Goal: Task Accomplishment & Management: Manage account settings

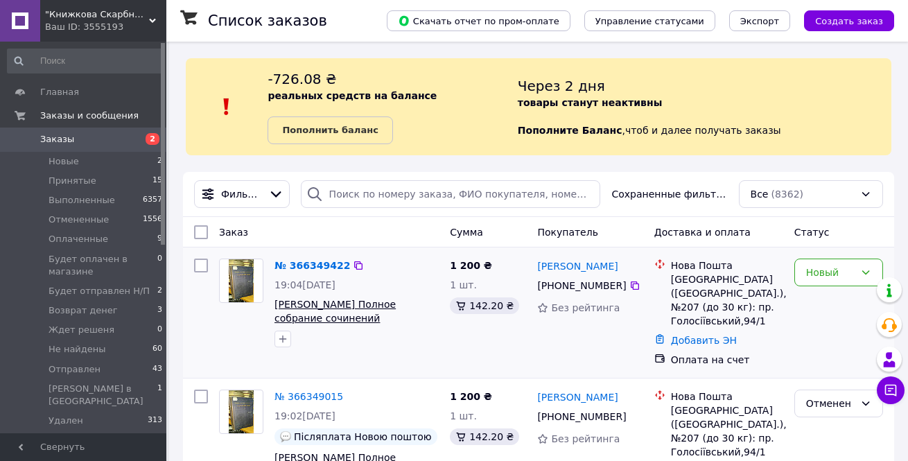
click at [328, 319] on span "[PERSON_NAME] Полное собрание сочинений [PERSON_NAME]. В 3-х томах(Том 1, 2)" at bounding box center [334, 325] width 121 height 53
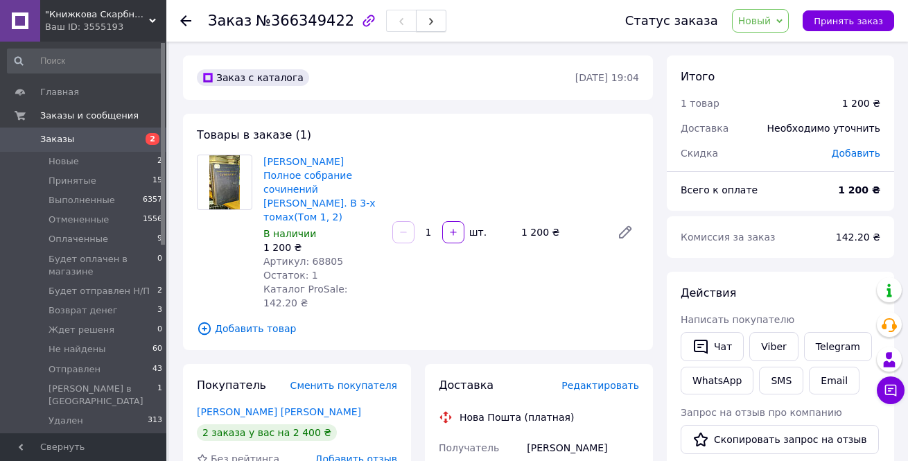
click at [427, 23] on icon "button" at bounding box center [431, 21] width 8 height 8
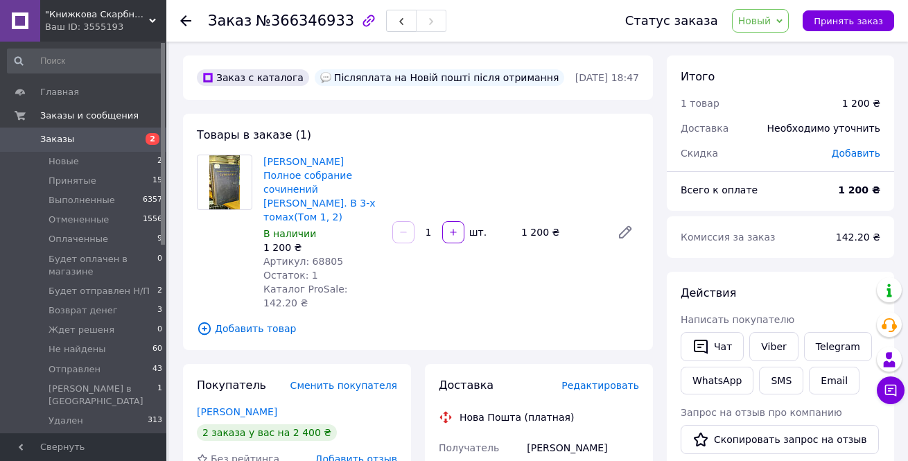
click at [427, 23] on icon "button" at bounding box center [431, 21] width 8 height 8
click at [54, 142] on span "Заказы" at bounding box center [57, 139] width 34 height 12
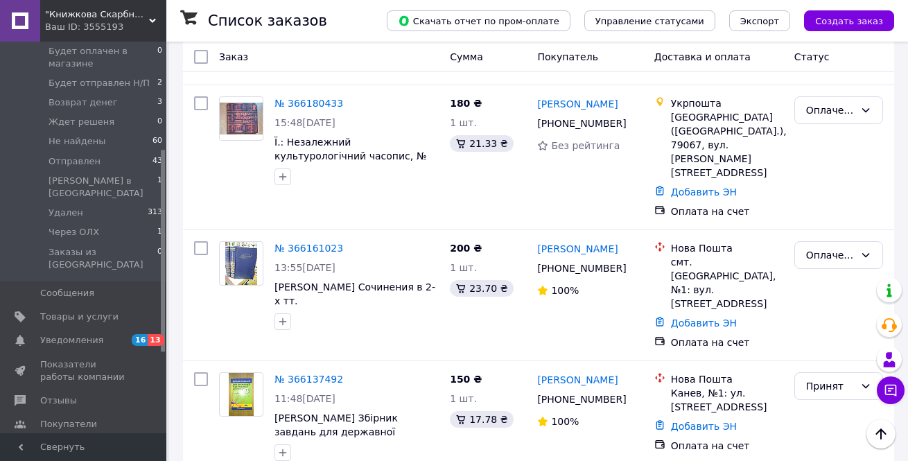
scroll to position [1780, 0]
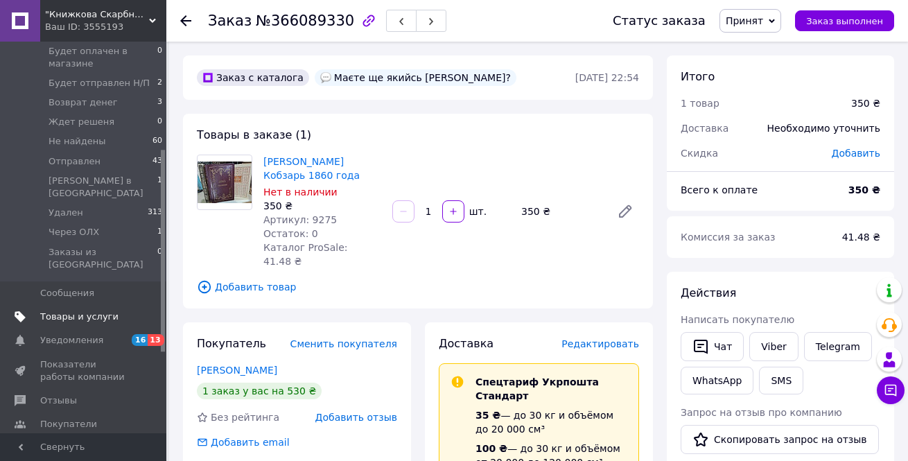
click at [100, 311] on span "Товары и услуги" at bounding box center [79, 317] width 78 height 12
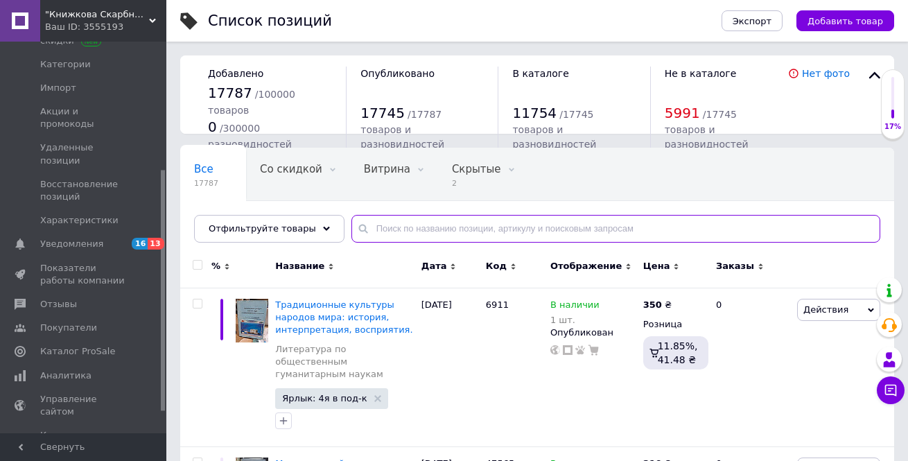
click at [377, 229] on input "text" at bounding box center [615, 229] width 529 height 28
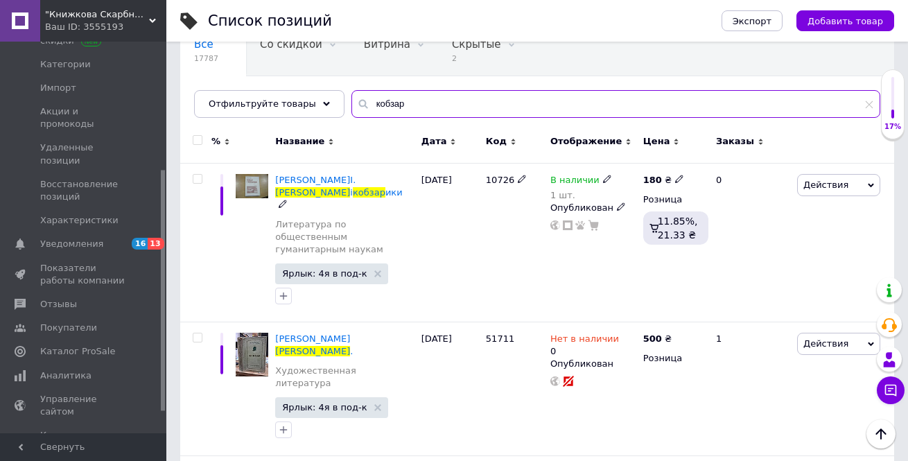
scroll to position [55, 0]
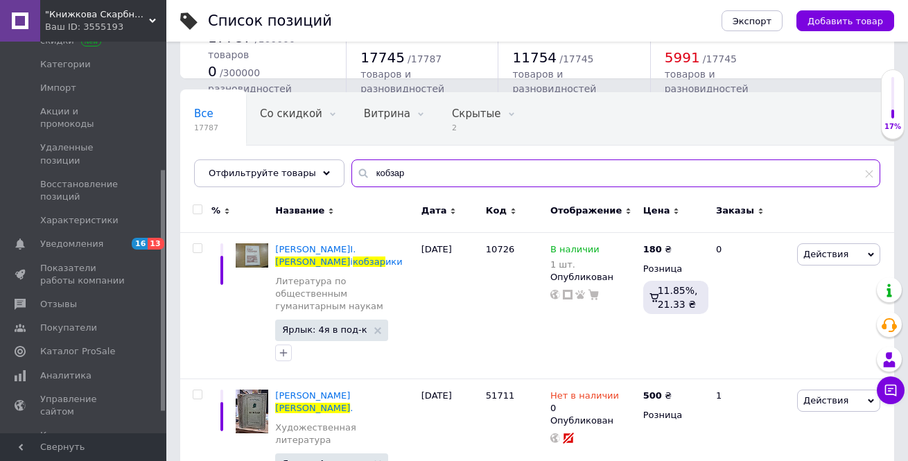
drag, startPoint x: 399, startPoint y: 175, endPoint x: 346, endPoint y: 167, distance: 53.3
click at [351, 167] on div "кобзар" at bounding box center [615, 173] width 529 height 28
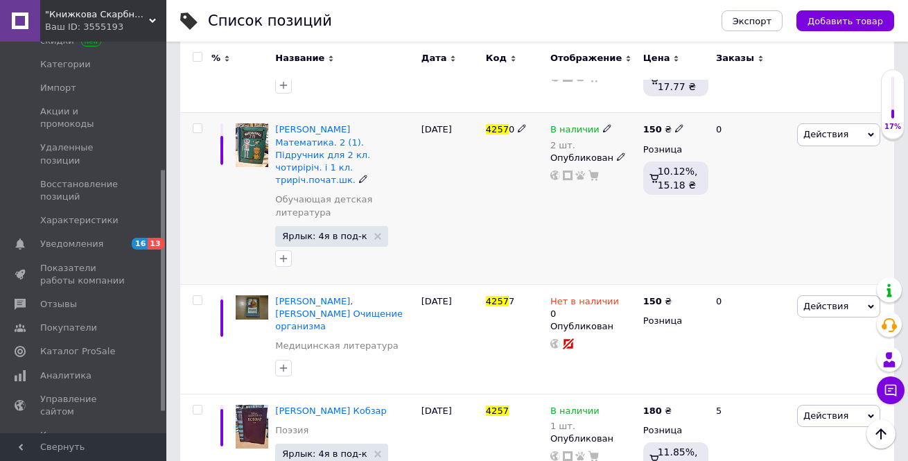
scroll to position [423, 0]
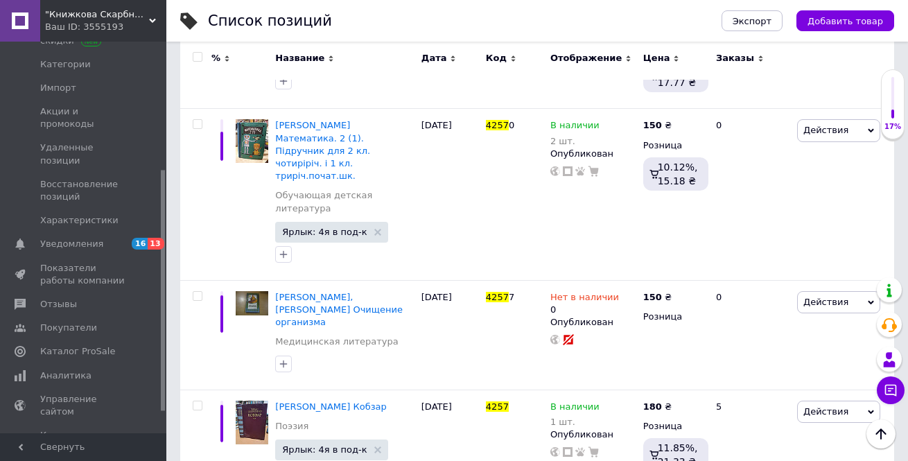
type input "4257"
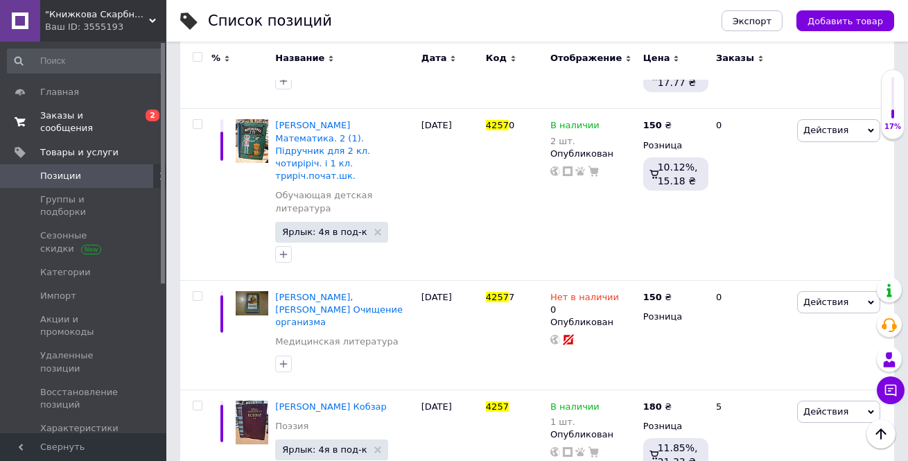
click at [70, 118] on span "Заказы и сообщения" at bounding box center [84, 122] width 88 height 25
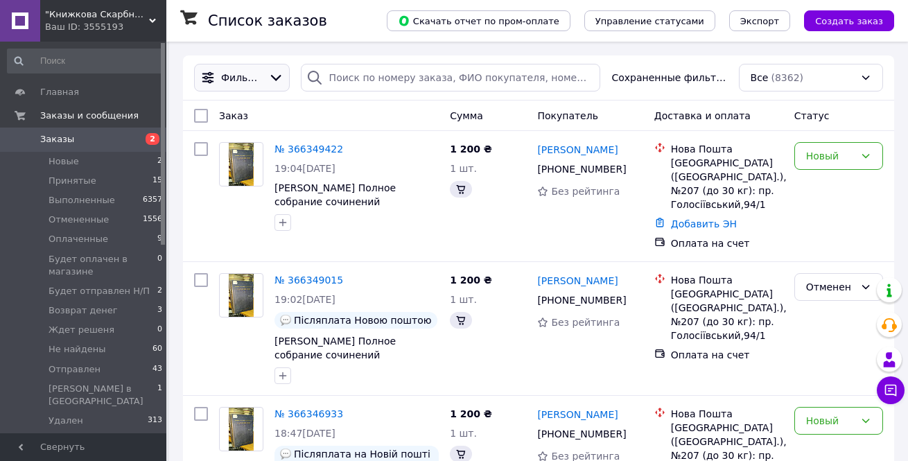
click at [272, 79] on icon at bounding box center [275, 77] width 15 height 15
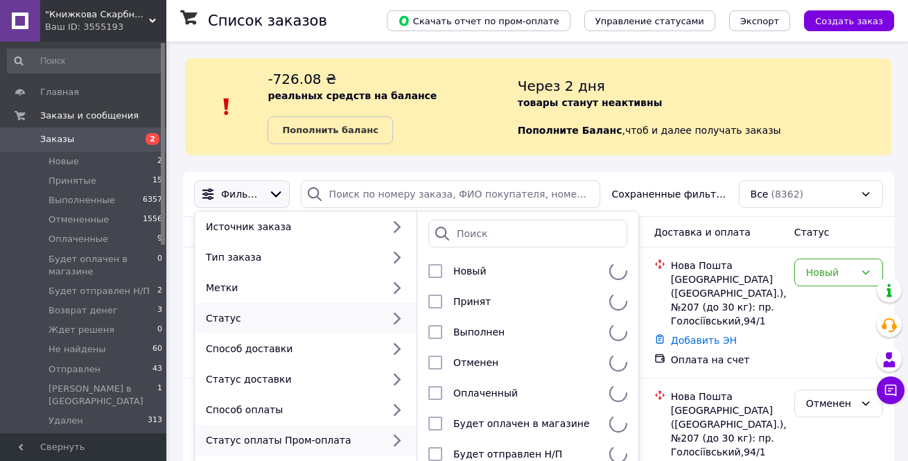
click at [306, 433] on div "Статус оплаты Пром-оплата" at bounding box center [291, 440] width 182 height 14
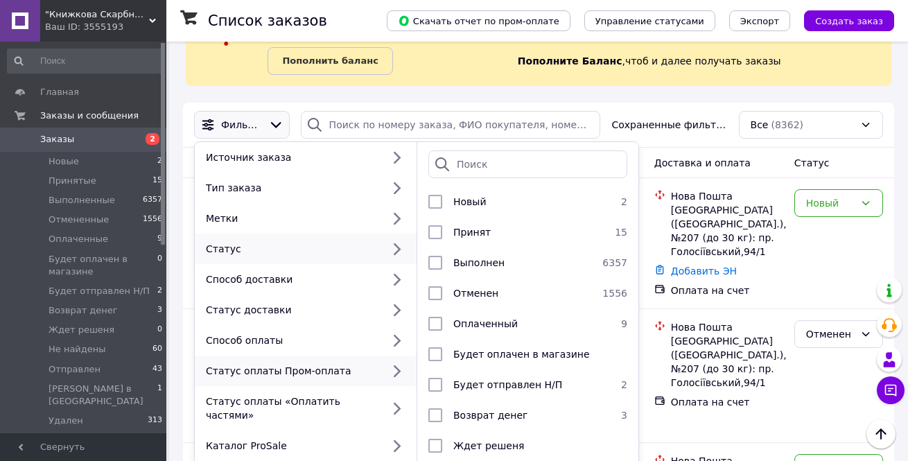
click at [324, 373] on div "Статус оплаты Пром-оплата" at bounding box center [291, 371] width 182 height 14
click at [394, 374] on icon at bounding box center [396, 371] width 18 height 18
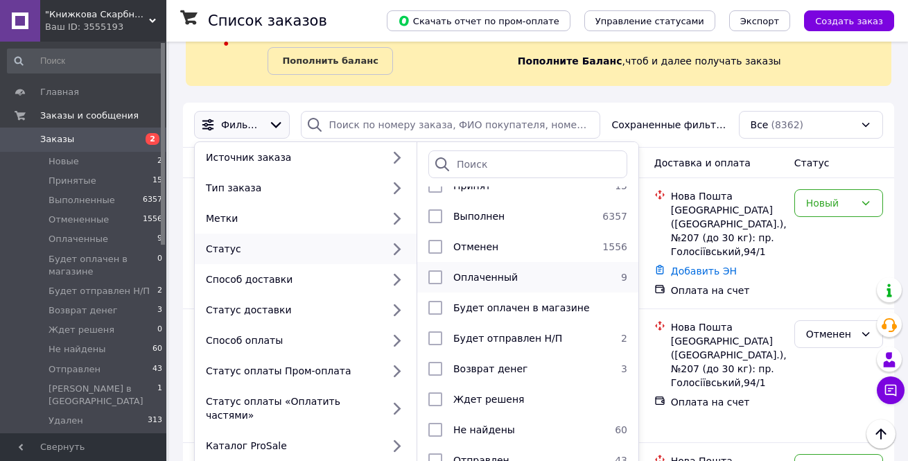
scroll to position [126, 0]
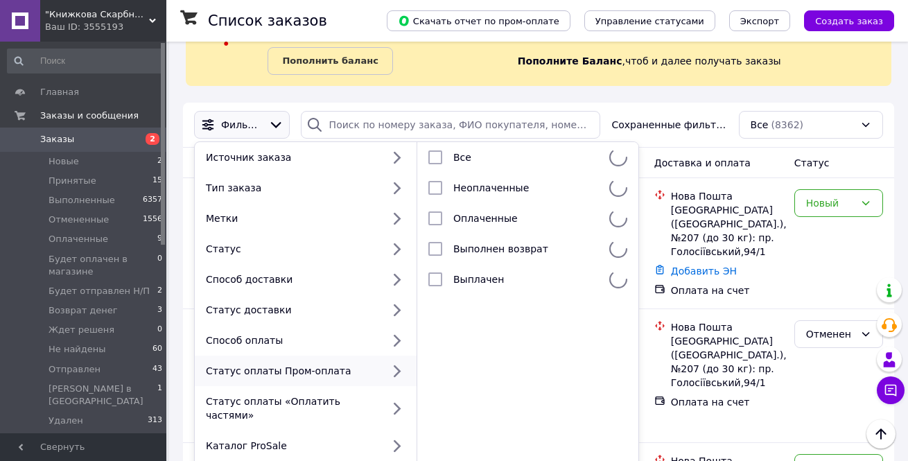
click at [231, 369] on div "Статус оплаты Пром-оплата" at bounding box center [291, 371] width 182 height 14
click at [436, 218] on input "checkbox" at bounding box center [435, 218] width 14 height 14
checkbox input "true"
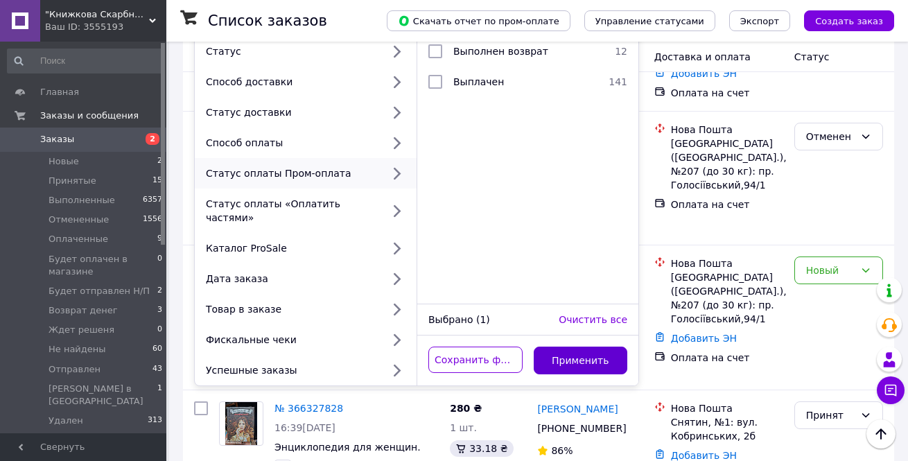
scroll to position [277, 0]
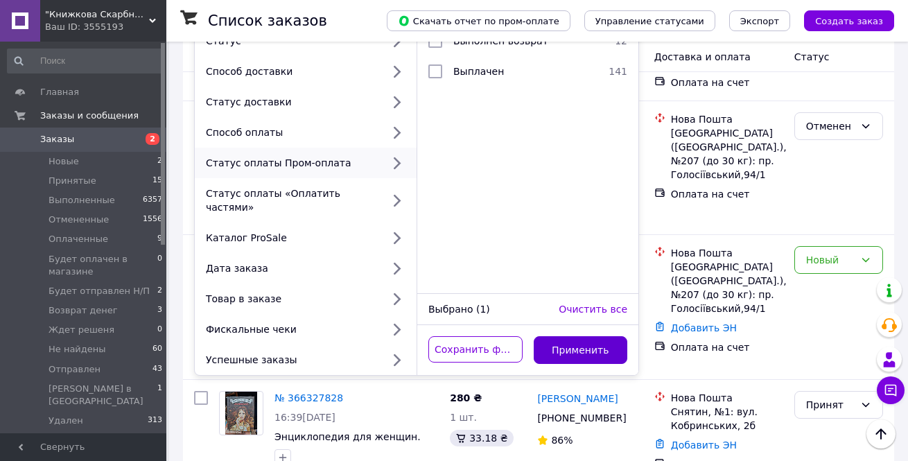
click at [573, 336] on button "Применить" at bounding box center [581, 350] width 94 height 28
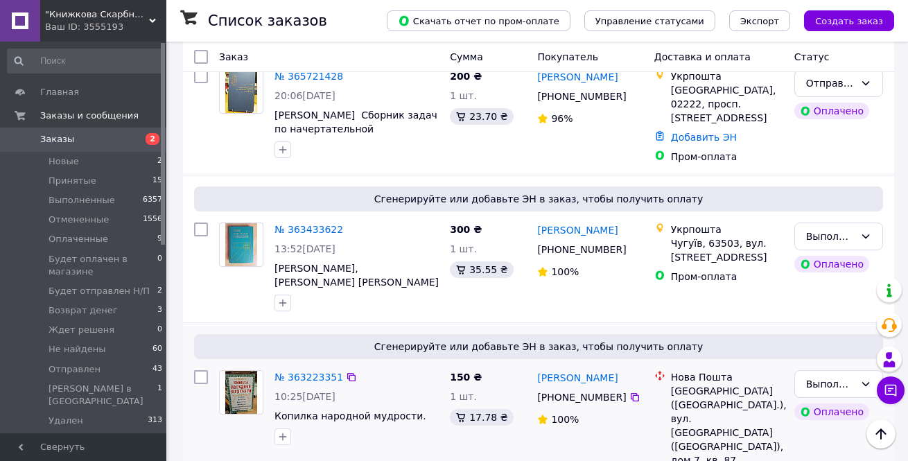
scroll to position [288, 0]
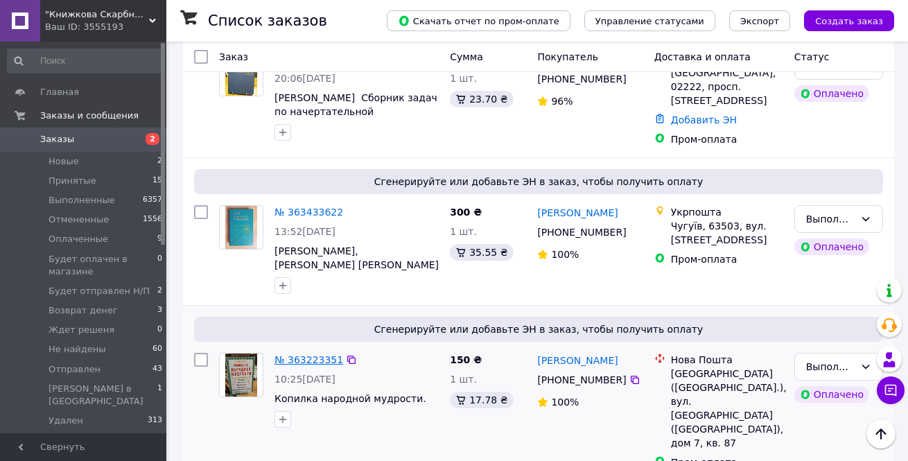
click at [317, 356] on link "№ 363223351" at bounding box center [308, 359] width 69 height 11
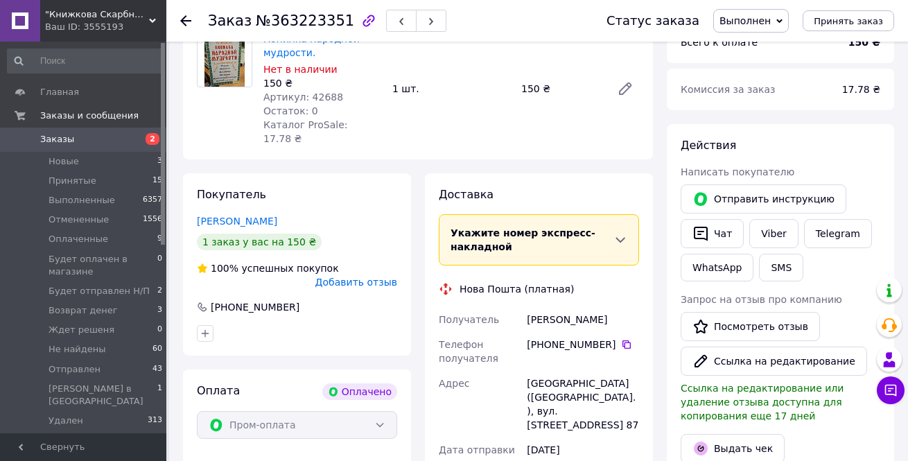
scroll to position [149, 0]
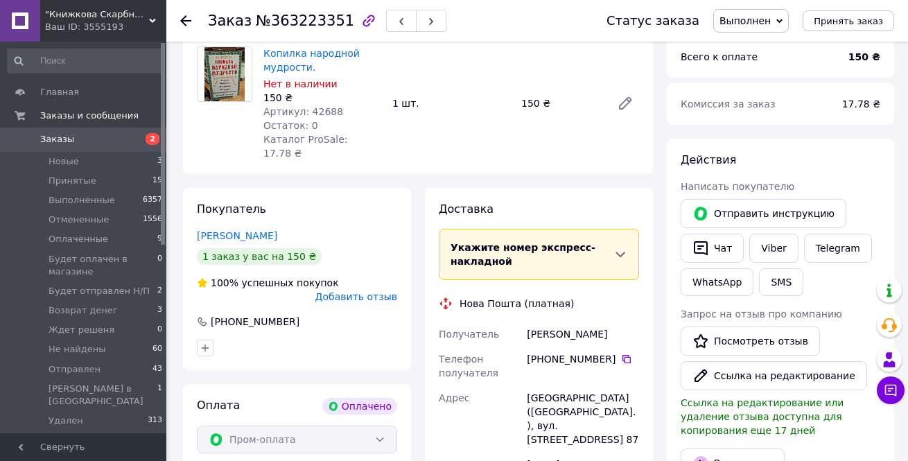
click at [620, 247] on icon at bounding box center [620, 254] width 14 height 14
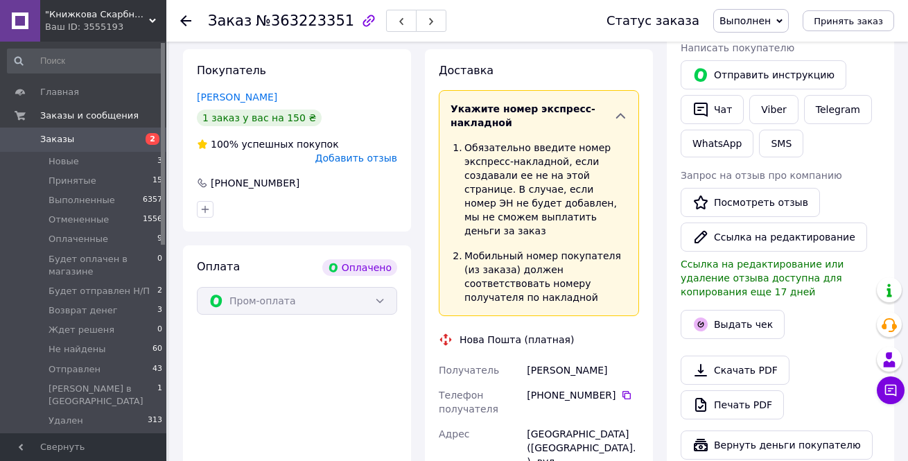
scroll to position [218, 0]
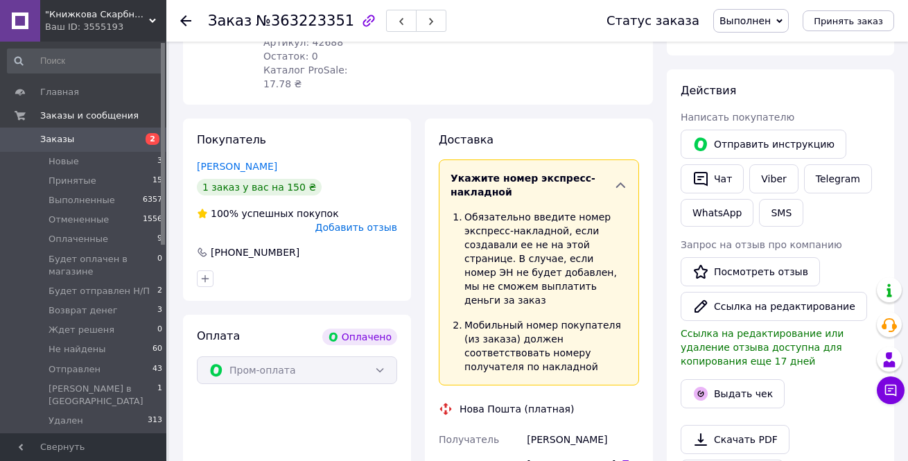
click at [617, 178] on icon at bounding box center [620, 185] width 14 height 14
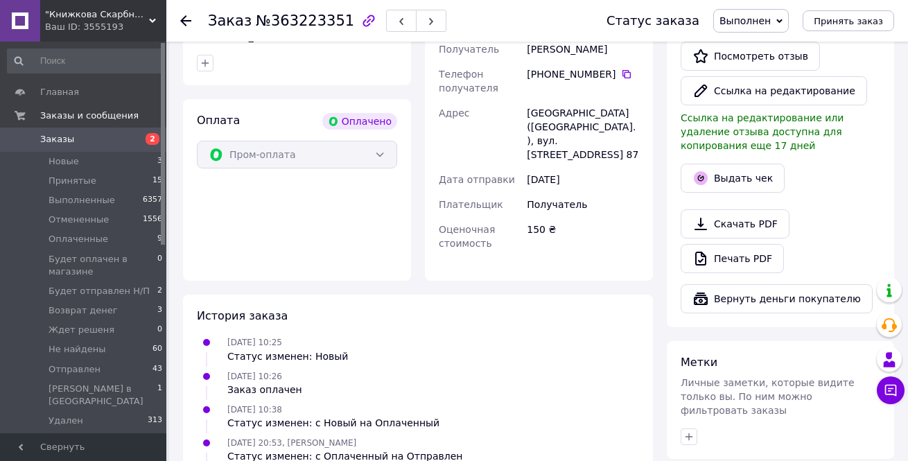
scroll to position [485, 0]
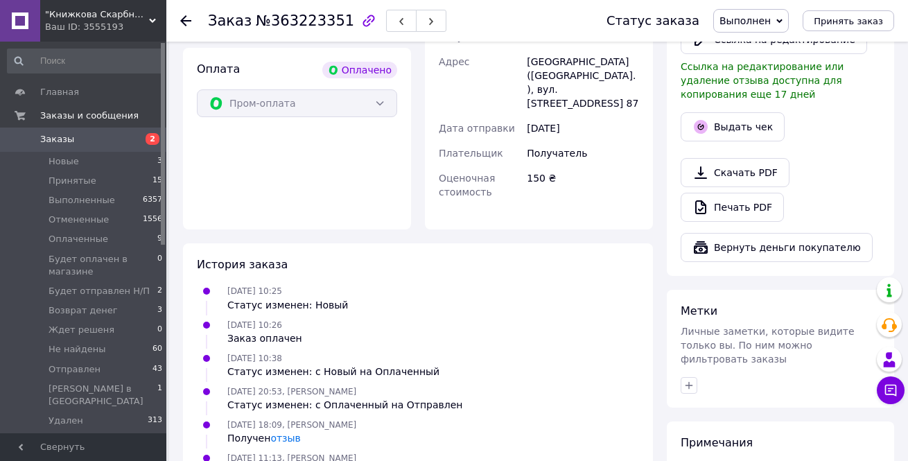
click at [381, 89] on div "Пром-оплата" at bounding box center [297, 103] width 200 height 28
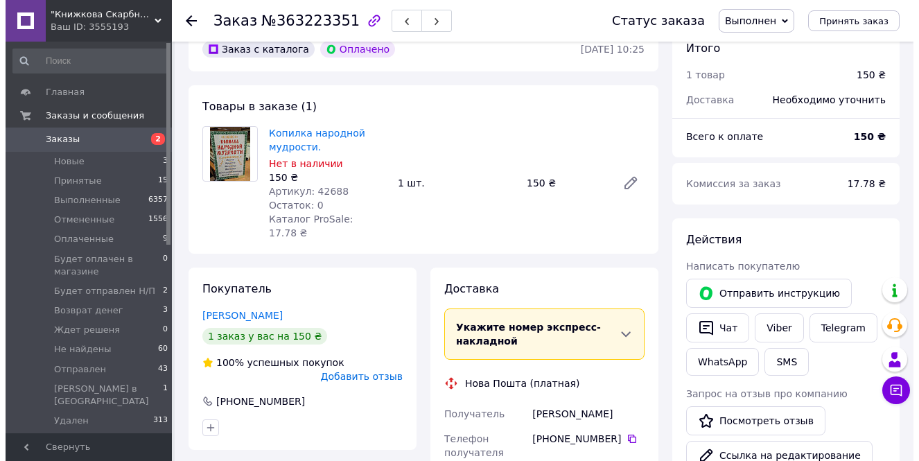
scroll to position [0, 0]
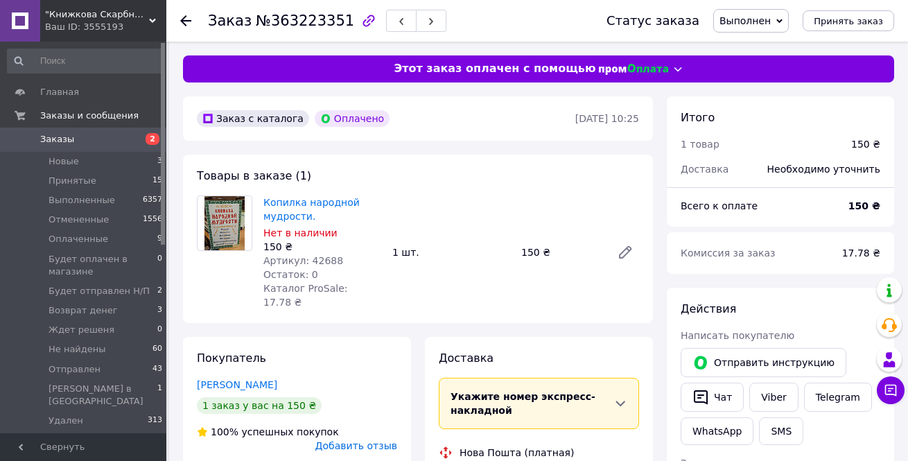
click at [672, 68] on icon at bounding box center [677, 69] width 11 height 11
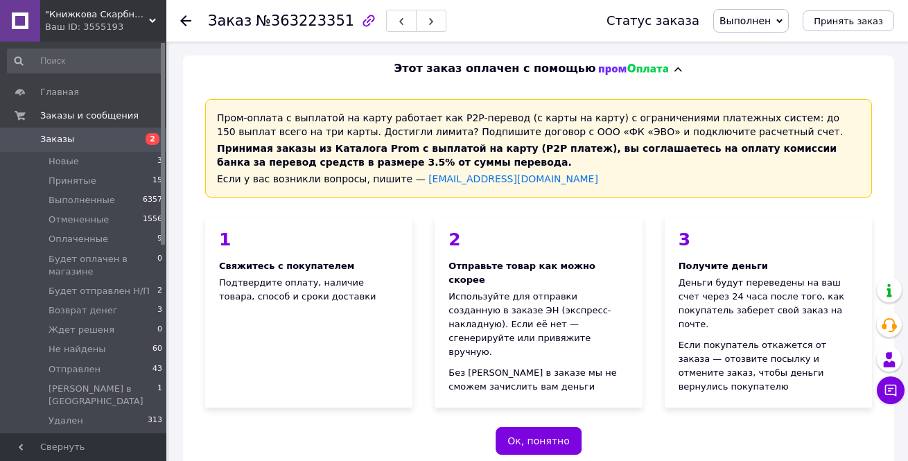
click at [185, 22] on icon at bounding box center [185, 20] width 11 height 11
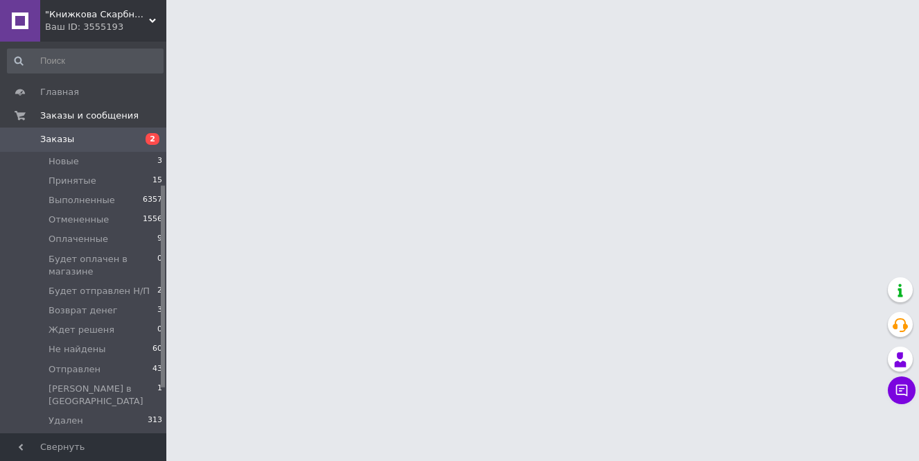
scroll to position [277, 0]
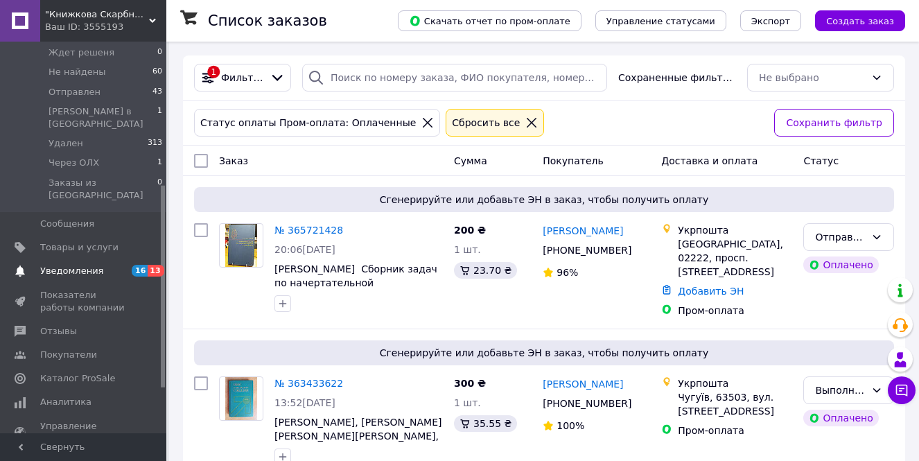
click at [81, 265] on span "Уведомления" at bounding box center [71, 271] width 63 height 12
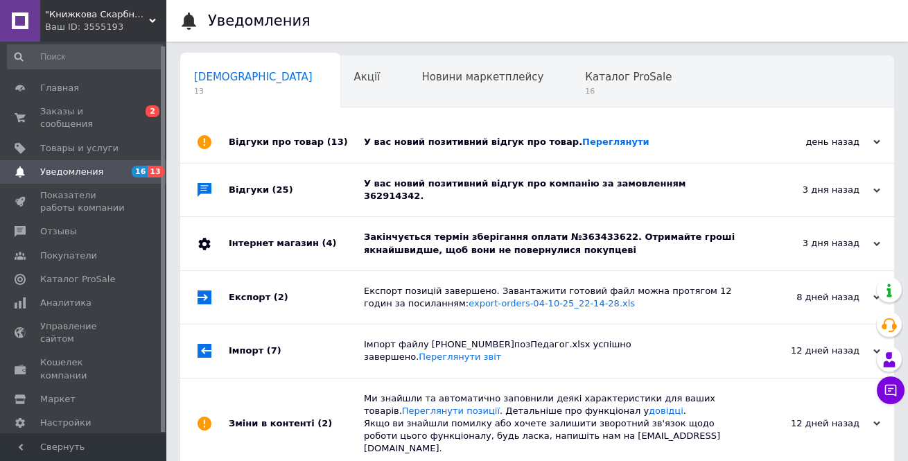
click at [474, 231] on div "Закінчується термін зберігання оплати №363433622. Отримайте гроші якнайшвидше, …" at bounding box center [553, 243] width 378 height 25
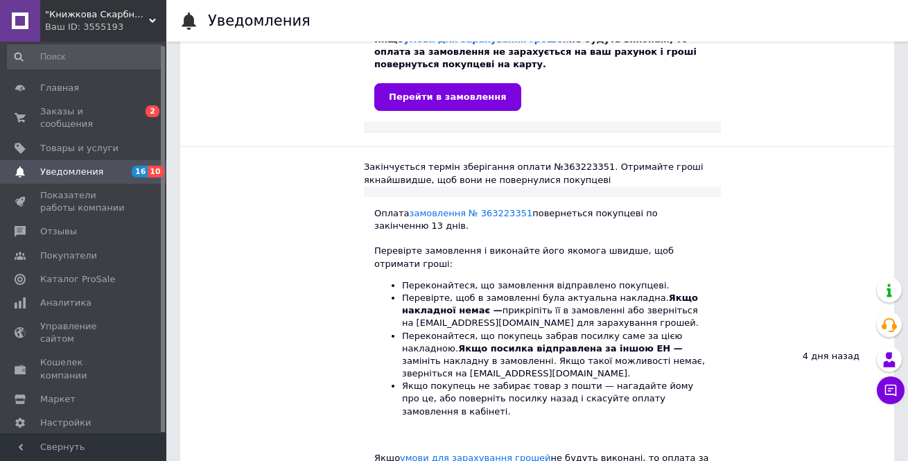
scroll to position [624, 0]
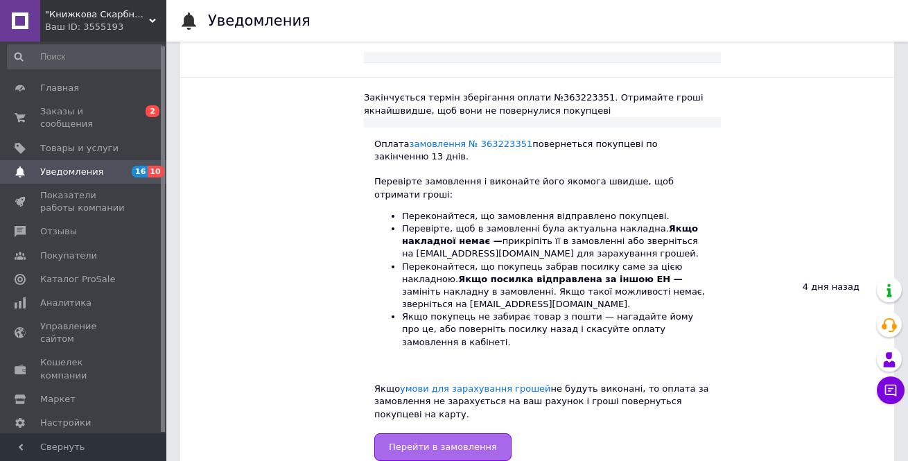
click at [446, 433] on input "Перейти в замовлення" at bounding box center [442, 447] width 137 height 28
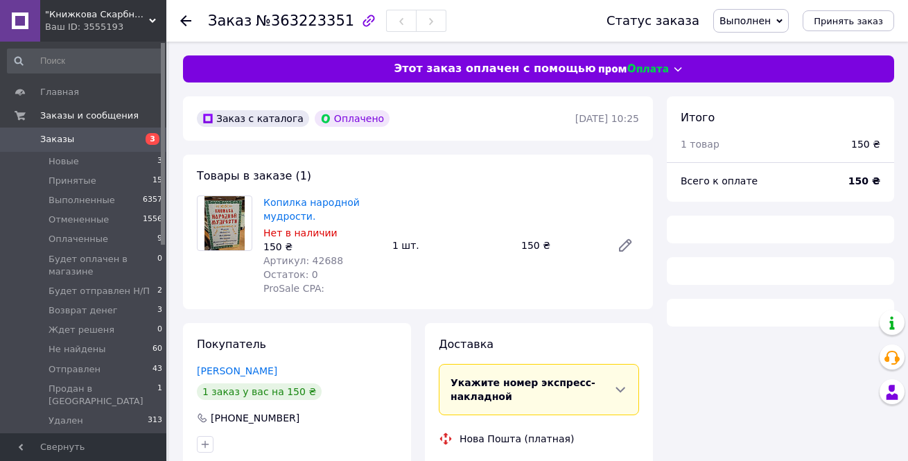
click at [498, 394] on span "Укажите номер экспресс-накладной" at bounding box center [523, 389] width 145 height 25
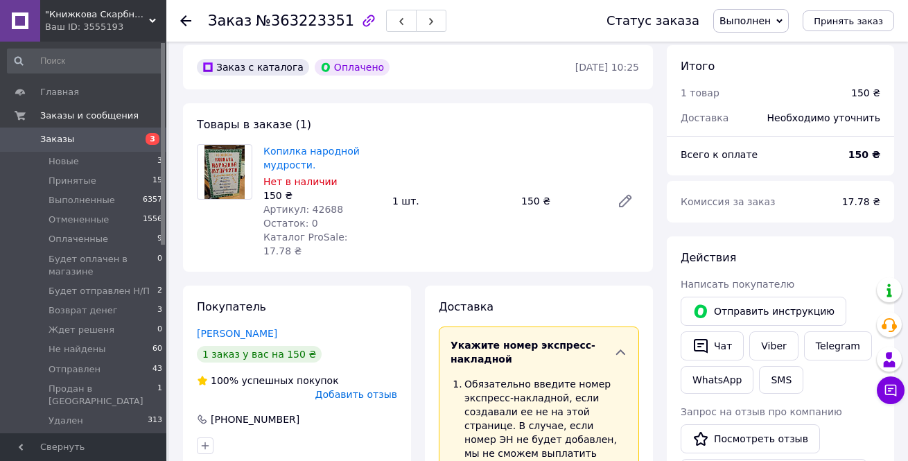
scroll to position [36, 0]
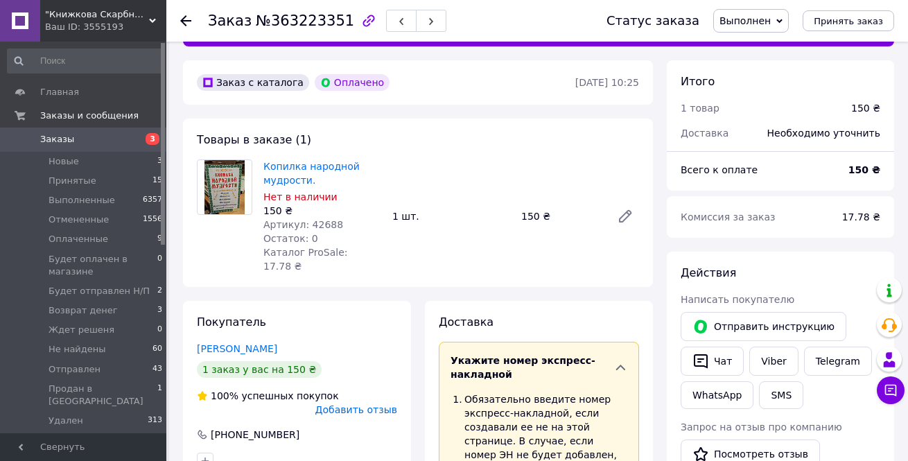
click at [183, 18] on use at bounding box center [185, 20] width 11 height 11
